Goal: Check status: Check status

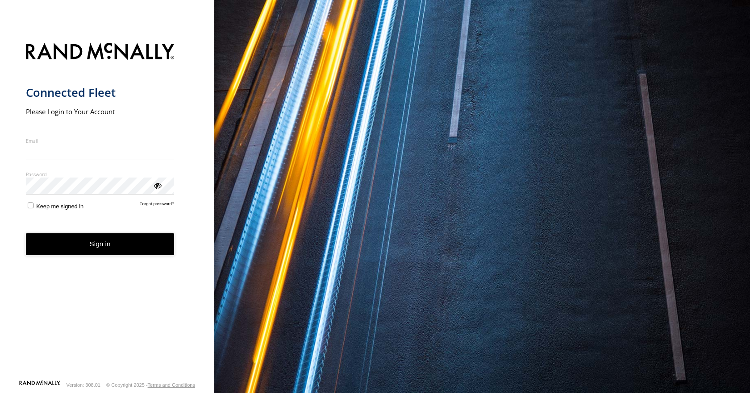
type input "**********"
click at [87, 250] on button "Sign in" at bounding box center [100, 244] width 149 height 22
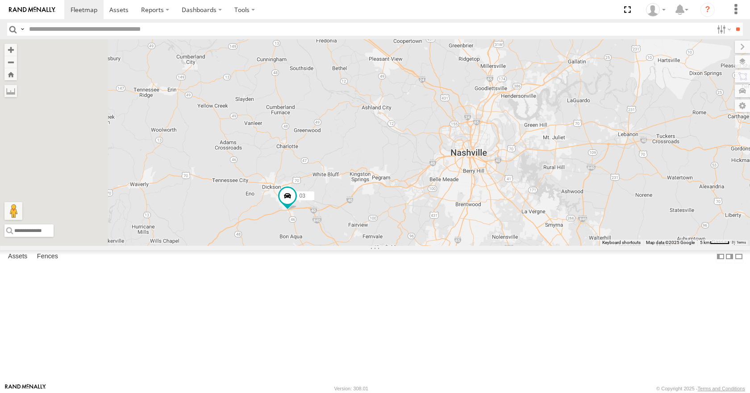
drag, startPoint x: 353, startPoint y: 248, endPoint x: 473, endPoint y: 242, distance: 120.2
click at [473, 242] on div "35 14 03 08 02 04 26 31" at bounding box center [375, 142] width 750 height 206
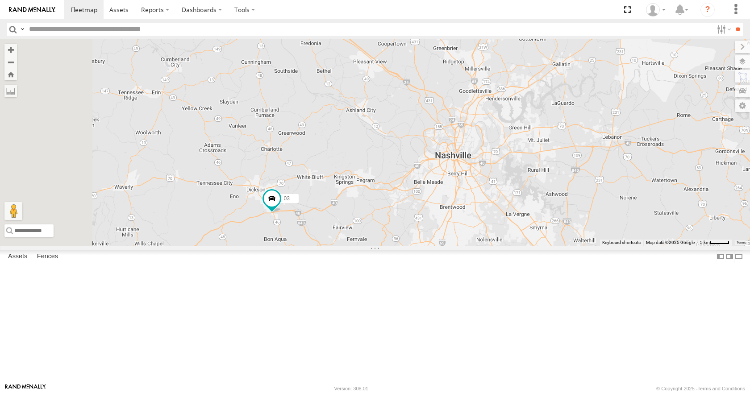
drag, startPoint x: 511, startPoint y: 190, endPoint x: 488, endPoint y: 194, distance: 23.1
click at [488, 194] on div "35 14 03 08 02 04 26 31" at bounding box center [375, 142] width 750 height 206
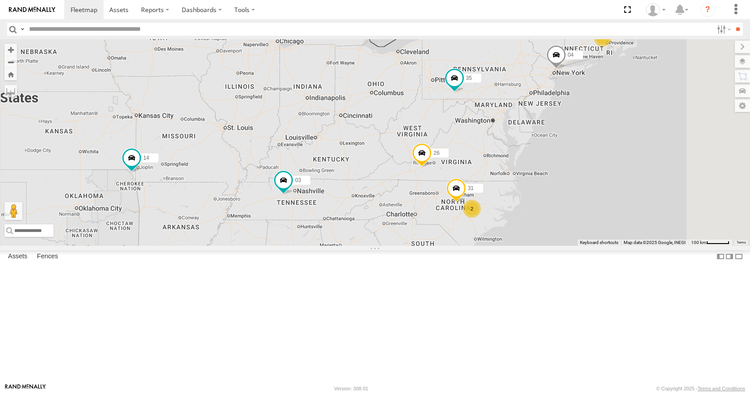
drag, startPoint x: 511, startPoint y: 229, endPoint x: 477, endPoint y: 203, distance: 42.9
click at [477, 203] on div "35 14 03 08 02 04 26 31 12 2" at bounding box center [375, 142] width 750 height 206
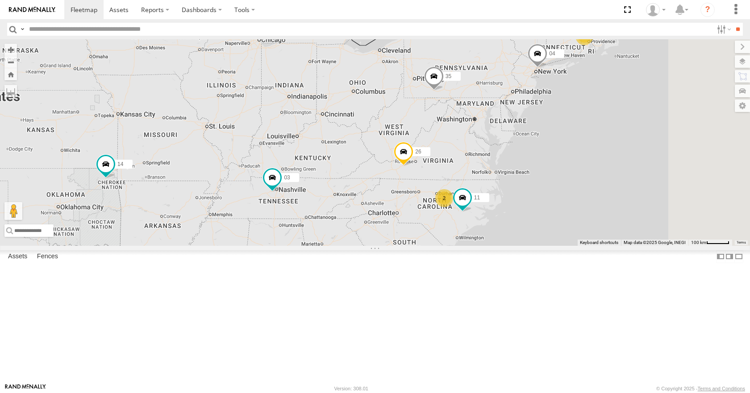
drag, startPoint x: 489, startPoint y: 176, endPoint x: 453, endPoint y: 195, distance: 40.5
click at [453, 195] on div "12 35 14 08 02 04 11 26 2 03" at bounding box center [375, 142] width 750 height 206
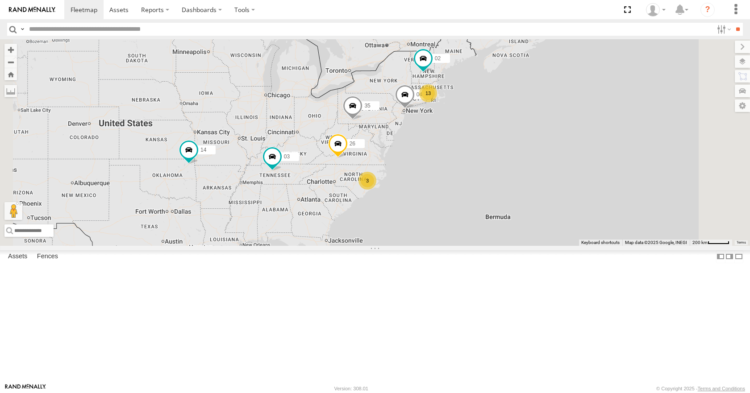
drag, startPoint x: 451, startPoint y: 180, endPoint x: 436, endPoint y: 180, distance: 14.7
click at [436, 180] on div "35 14 02 04 26 03 13 3" at bounding box center [375, 142] width 750 height 206
drag, startPoint x: 436, startPoint y: 180, endPoint x: 435, endPoint y: 171, distance: 9.1
click at [435, 171] on div "35 14 02 04 26 03 13 3" at bounding box center [375, 142] width 750 height 206
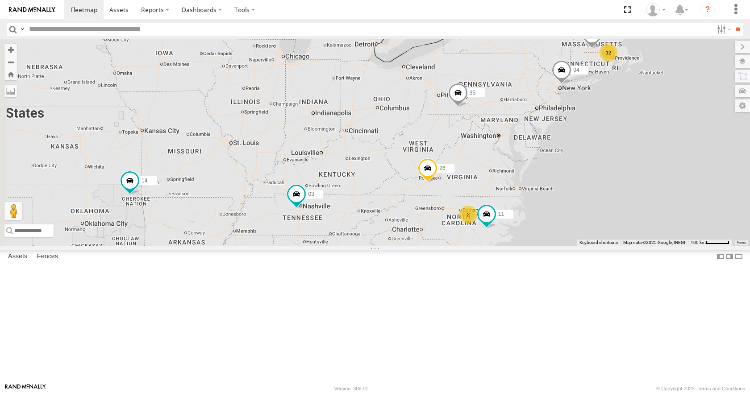
drag, startPoint x: 488, startPoint y: 151, endPoint x: 568, endPoint y: 132, distance: 82.0
click at [568, 132] on div "35 14 02 04 26 03 12 08 11 2" at bounding box center [375, 142] width 750 height 206
drag, startPoint x: 568, startPoint y: 132, endPoint x: 559, endPoint y: 135, distance: 9.7
click at [559, 135] on div "35 14 02 04 26 03 12 08 11 2" at bounding box center [375, 142] width 750 height 206
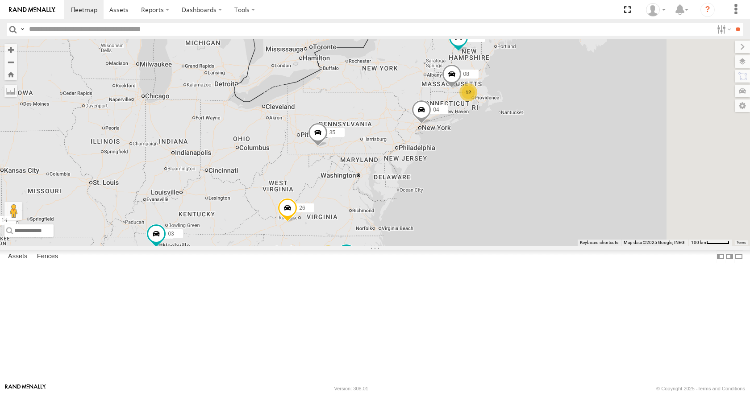
drag, startPoint x: 654, startPoint y: 110, endPoint x: 521, endPoint y: 147, distance: 137.7
click at [521, 147] on div "35 14 02 04 26 03 12 08 11 2" at bounding box center [375, 142] width 750 height 206
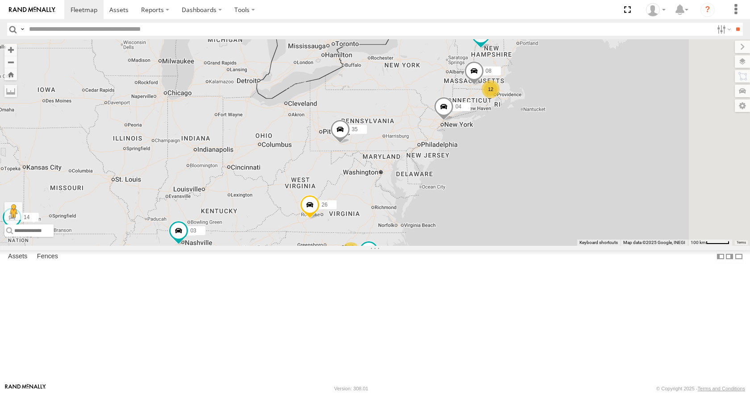
drag, startPoint x: 521, startPoint y: 147, endPoint x: 543, endPoint y: 145, distance: 21.5
click at [543, 145] on div "35 14 02 04 26 03 12 08 11 2" at bounding box center [375, 142] width 750 height 206
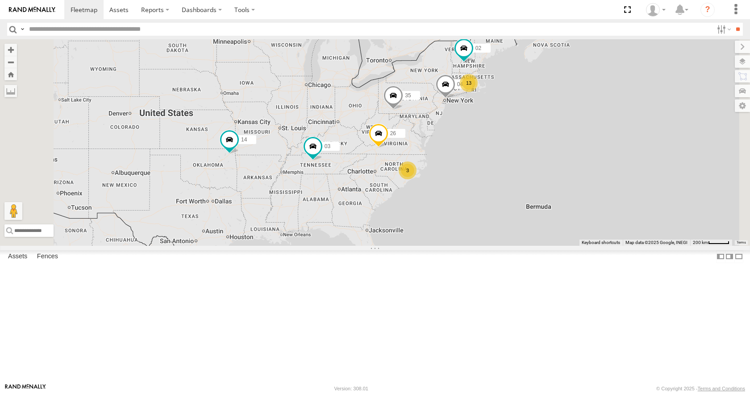
drag, startPoint x: 528, startPoint y: 133, endPoint x: 538, endPoint y: 133, distance: 9.8
click at [538, 133] on div "35 14 02 04 26 03 13 3" at bounding box center [375, 142] width 750 height 206
drag, startPoint x: 537, startPoint y: 95, endPoint x: 524, endPoint y: 96, distance: 13.0
click at [524, 96] on div "35 14 02 04 26 03 13 3" at bounding box center [375, 142] width 750 height 206
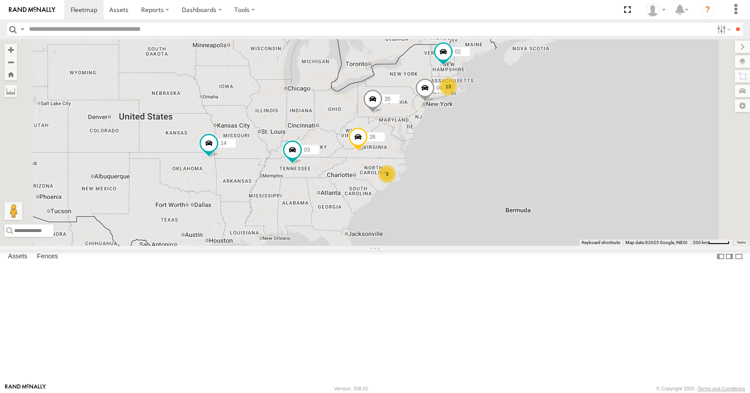
drag, startPoint x: 561, startPoint y: 93, endPoint x: 552, endPoint y: 95, distance: 9.2
click at [552, 95] on div "35 14 02 04 26 03 13 3" at bounding box center [375, 142] width 750 height 206
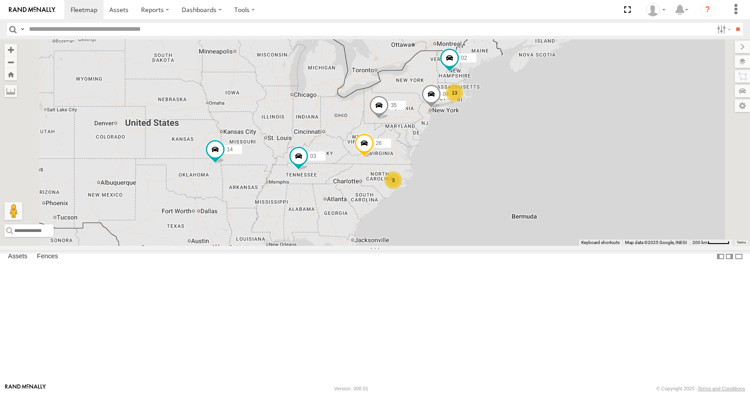
drag, startPoint x: 577, startPoint y: 100, endPoint x: 585, endPoint y: 108, distance: 10.7
click at [585, 108] on div "35 14 02 04 26 03 13 3" at bounding box center [375, 142] width 750 height 206
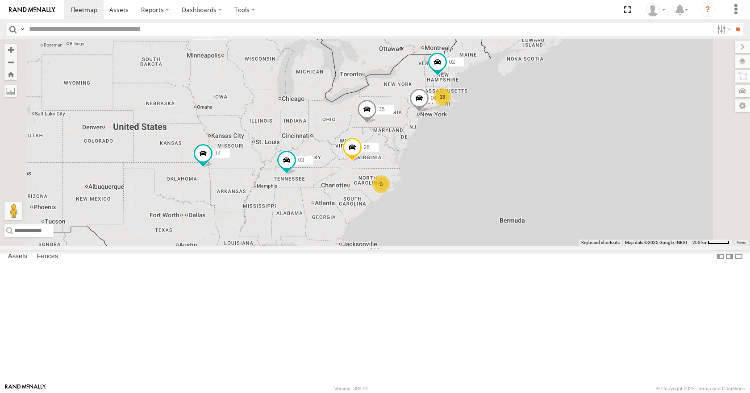
drag, startPoint x: 625, startPoint y: 74, endPoint x: 610, endPoint y: 79, distance: 15.4
click at [610, 79] on div "35 14 02 04 26 03 13 3" at bounding box center [375, 142] width 750 height 206
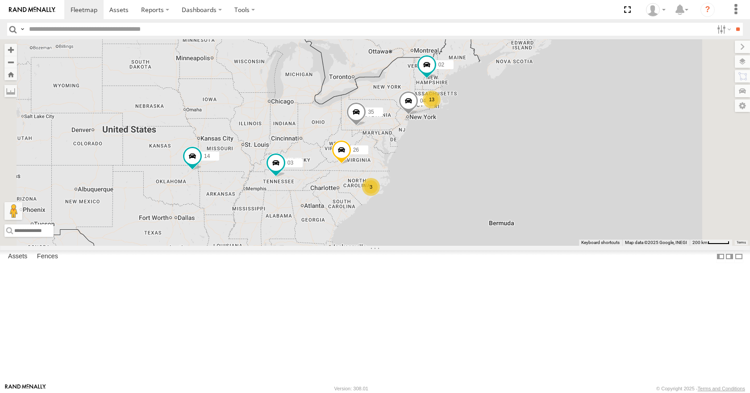
drag, startPoint x: 647, startPoint y: 95, endPoint x: 636, endPoint y: 99, distance: 11.3
click at [636, 99] on div "35 14 02 04 26 03 13 3" at bounding box center [375, 142] width 750 height 206
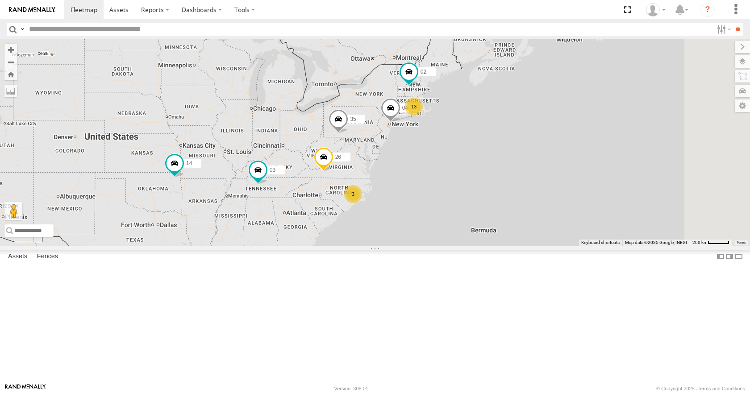
drag, startPoint x: 640, startPoint y: 133, endPoint x: 617, endPoint y: 134, distance: 23.2
click at [621, 142] on div "35 14 02 04 26 03 13 3" at bounding box center [375, 142] width 750 height 206
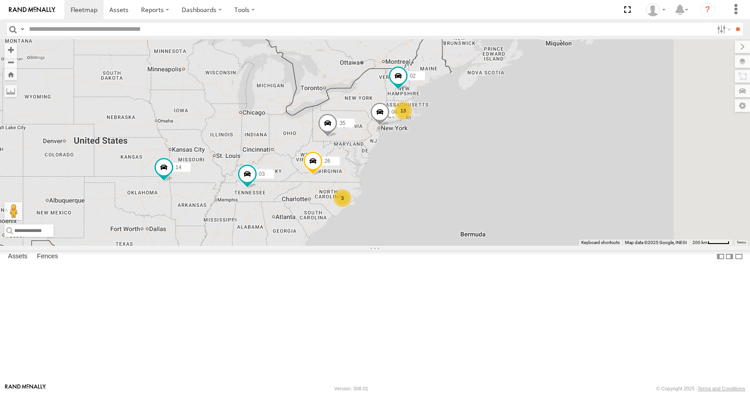
drag, startPoint x: 615, startPoint y: 129, endPoint x: 603, endPoint y: 133, distance: 12.1
click at [603, 133] on div "35 14 02 04 26 03 13 3" at bounding box center [375, 142] width 750 height 206
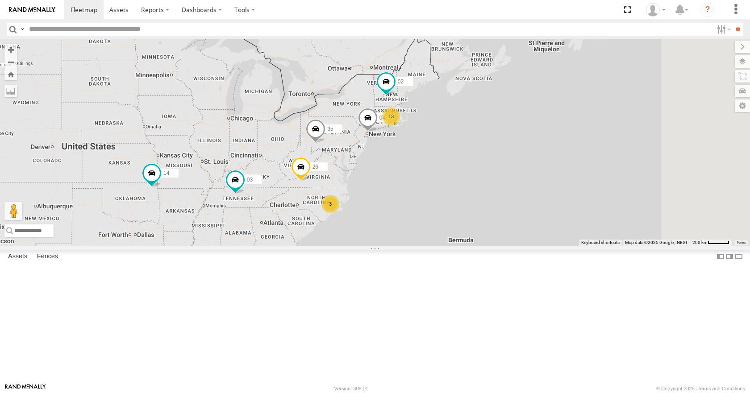
drag, startPoint x: 679, startPoint y: 89, endPoint x: 656, endPoint y: 98, distance: 25.3
click at [656, 98] on div "35 14 02 04 26 03 13 3" at bounding box center [375, 142] width 750 height 206
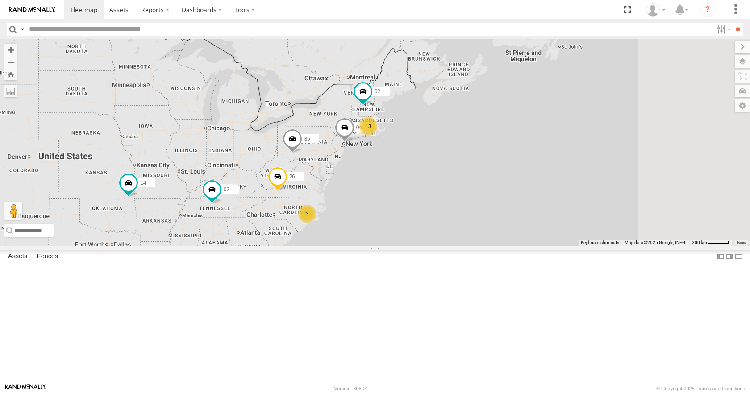
drag, startPoint x: 688, startPoint y: 96, endPoint x: 679, endPoint y: 99, distance: 9.2
click at [679, 99] on div "35 14 02 04 26 03 13 3" at bounding box center [375, 142] width 750 height 206
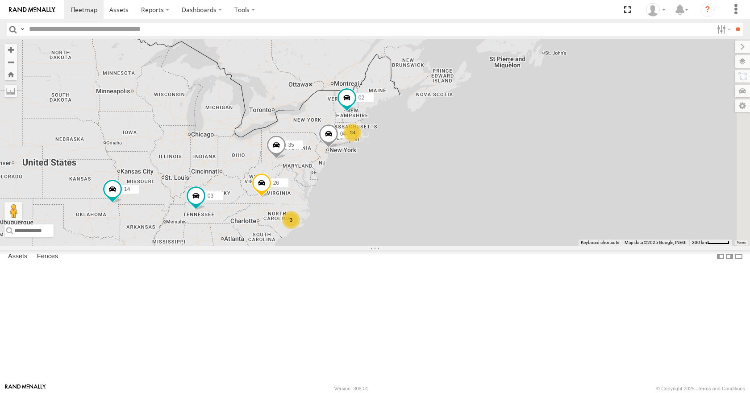
drag, startPoint x: 676, startPoint y: 126, endPoint x: 660, endPoint y: 134, distance: 18.2
click at [660, 134] on div "35 14 02 04 26 03 13 3" at bounding box center [375, 142] width 750 height 206
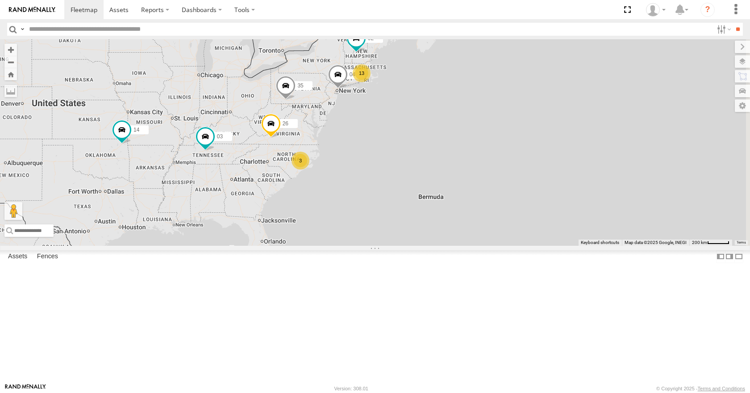
drag, startPoint x: 525, startPoint y: 305, endPoint x: 539, endPoint y: 241, distance: 65.0
click at [539, 241] on div "35 14 02 04 26 03 13 3" at bounding box center [375, 142] width 750 height 206
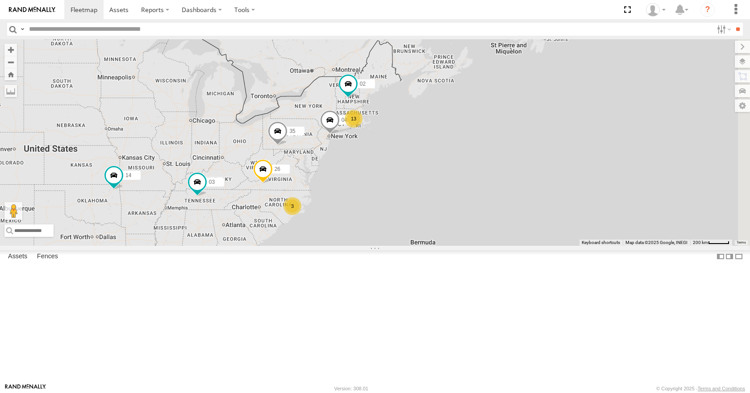
drag, startPoint x: 545, startPoint y: 292, endPoint x: 537, endPoint y: 340, distance: 49.3
click at [537, 245] on div "35 14 02 04 26 03 13 3" at bounding box center [375, 142] width 750 height 206
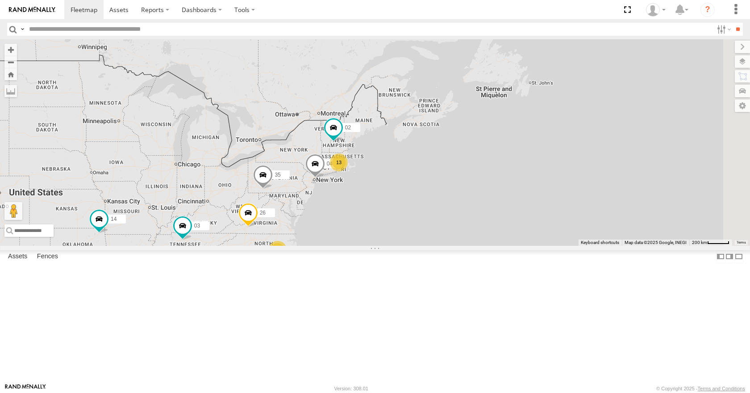
drag, startPoint x: 539, startPoint y: 285, endPoint x: 525, endPoint y: 326, distance: 43.5
click at [525, 245] on div "35 14 02 04 26 03 13 3" at bounding box center [375, 142] width 750 height 206
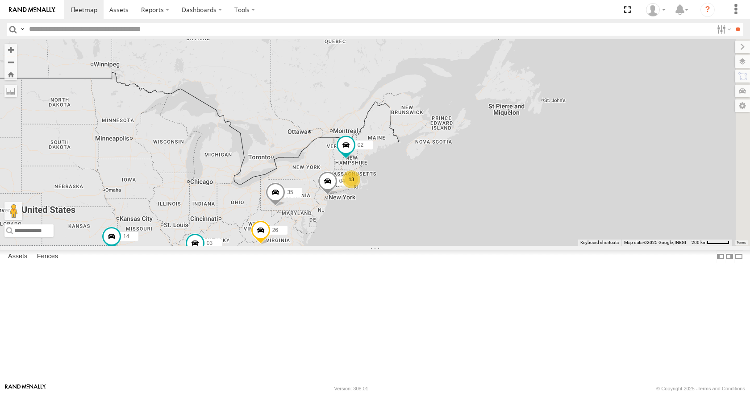
drag, startPoint x: 526, startPoint y: 149, endPoint x: 542, endPoint y: 169, distance: 25.4
click at [542, 169] on div "35 14 02 04 26 03 13 3" at bounding box center [375, 142] width 750 height 206
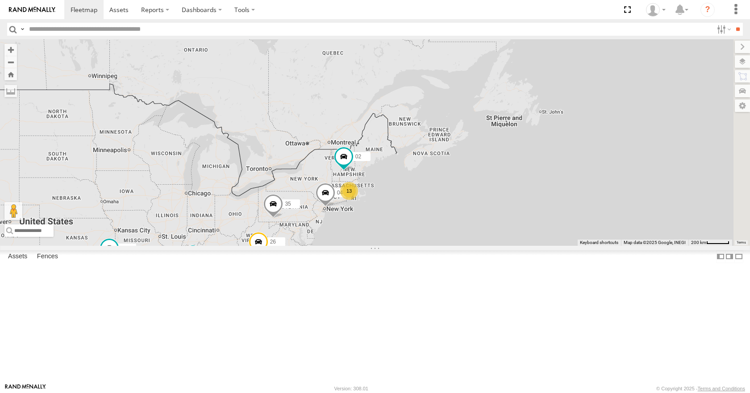
drag, startPoint x: 576, startPoint y: 50, endPoint x: 573, endPoint y: 63, distance: 12.9
click at [573, 63] on div "35 14 02 04 26 03 13 3" at bounding box center [375, 142] width 750 height 206
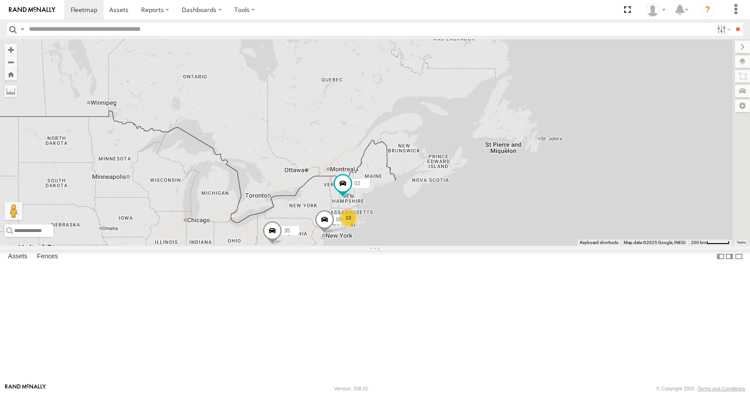
drag, startPoint x: 564, startPoint y: 116, endPoint x: 564, endPoint y: 144, distance: 28.1
click at [564, 144] on div "35 14 02 04 26 03 13 3" at bounding box center [375, 142] width 750 height 206
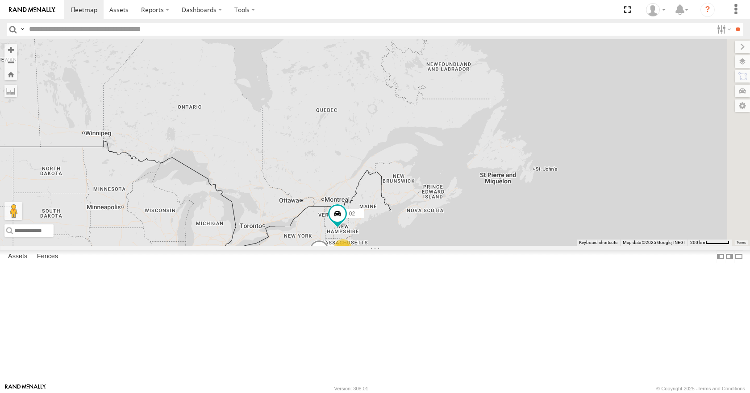
drag, startPoint x: 574, startPoint y: 71, endPoint x: 570, endPoint y: 103, distance: 31.9
click at [570, 103] on div "35 14 02 04 26 03 13 3" at bounding box center [375, 142] width 750 height 206
drag, startPoint x: 557, startPoint y: 150, endPoint x: 592, endPoint y: 119, distance: 46.1
click at [592, 119] on div "35 14 02 04 26 03 13 3" at bounding box center [375, 142] width 750 height 206
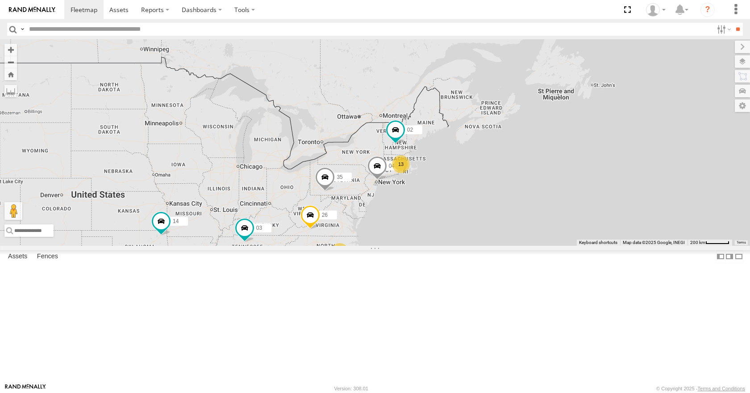
drag, startPoint x: 543, startPoint y: 183, endPoint x: 599, endPoint y: 79, distance: 118.4
click at [599, 79] on div "35 14 02 04 26 03 13 3" at bounding box center [375, 142] width 750 height 206
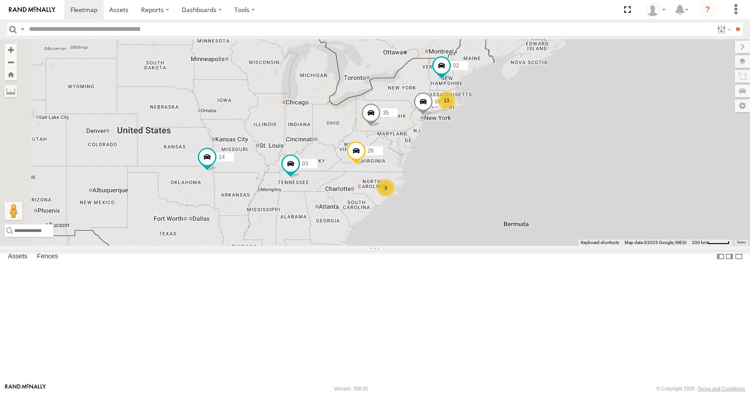
drag, startPoint x: 540, startPoint y: 112, endPoint x: 561, endPoint y: 93, distance: 29.1
click at [561, 93] on div "35 14 02 04 26 03 13 3" at bounding box center [375, 142] width 750 height 206
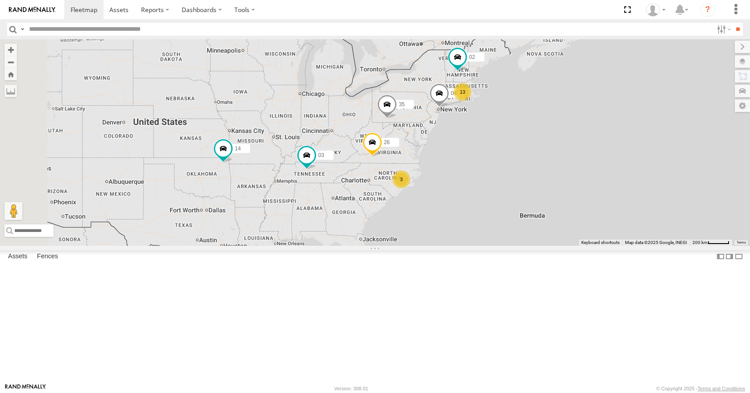
drag, startPoint x: 580, startPoint y: 113, endPoint x: 593, endPoint y: 105, distance: 15.6
click at [593, 105] on div "35 14 02 04 26 03 13 3" at bounding box center [375, 142] width 750 height 206
drag, startPoint x: 611, startPoint y: 138, endPoint x: 591, endPoint y: 151, distance: 23.9
click at [591, 151] on div "35 14 02 04 26 03 13 3" at bounding box center [375, 142] width 750 height 206
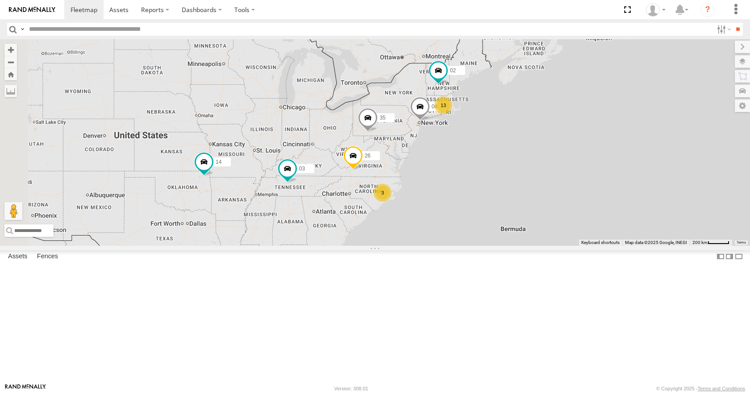
click at [585, 122] on div "35 14 02 04 26 03 13 3" at bounding box center [375, 142] width 750 height 206
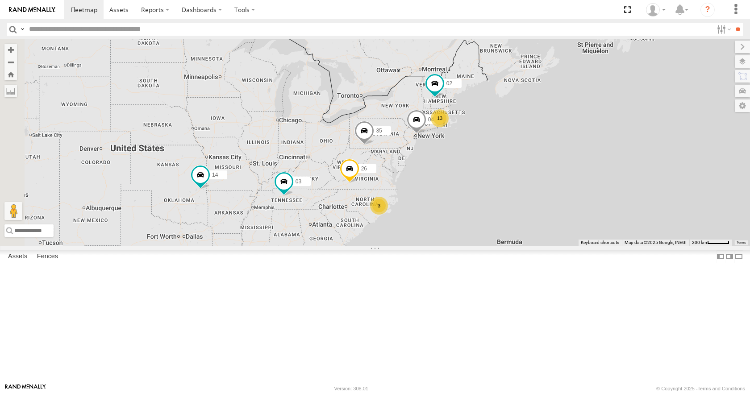
drag
click at [616, 99] on div "35 14 02 04 26 03 13 3" at bounding box center [375, 142] width 750 height 206
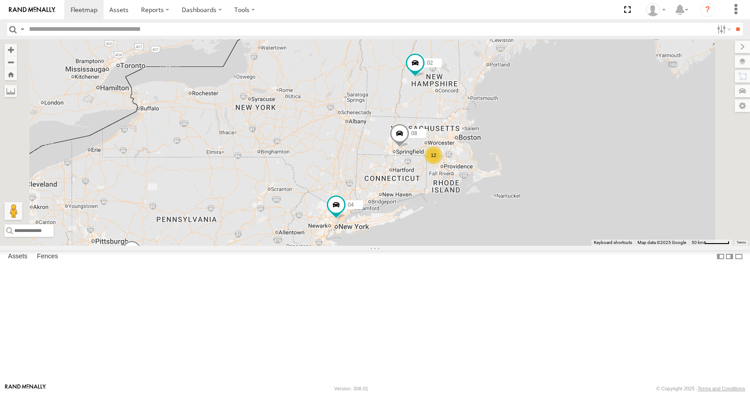
drag, startPoint x: 541, startPoint y: 196, endPoint x: 513, endPoint y: 197, distance: 28.1
click at [409, 148] on span at bounding box center [400, 136] width 20 height 24
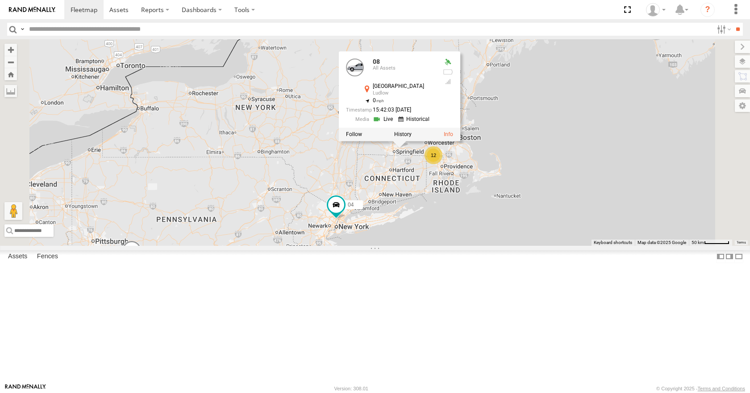
click at [514, 232] on div "35 14 02 04 26 03 12 08 08 All Assets East St Ludlow 42.16881 , -72.45373 0 15:…" at bounding box center [375, 142] width 750 height 206
